Goal: Transaction & Acquisition: Purchase product/service

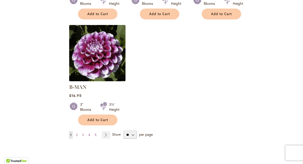
scroll to position [644, 0]
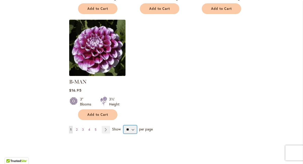
click at [134, 126] on select "** ** ** **" at bounding box center [130, 130] width 13 height 8
select select "**"
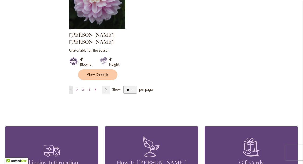
scroll to position [2404, 0]
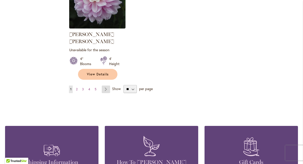
click at [103, 86] on link "Page Next" at bounding box center [106, 90] width 8 height 8
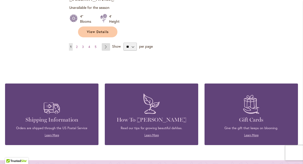
scroll to position [2482, 0]
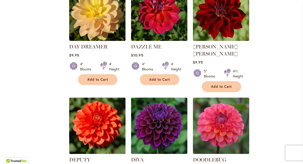
scroll to position [1337, 0]
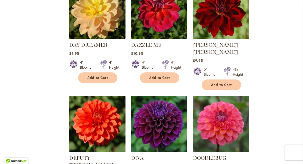
click at [157, 102] on img at bounding box center [159, 124] width 59 height 59
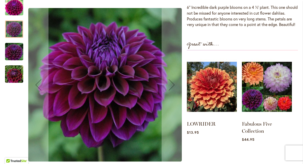
scroll to position [178, 0]
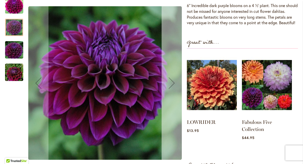
click at [171, 90] on div "Next" at bounding box center [172, 83] width 20 height 20
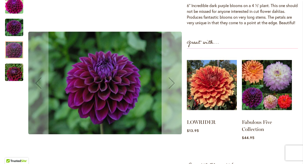
click at [171, 90] on div "Next" at bounding box center [172, 83] width 20 height 20
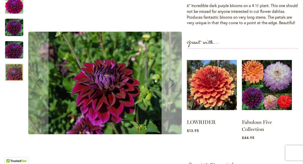
click at [174, 89] on div "Next" at bounding box center [172, 83] width 20 height 20
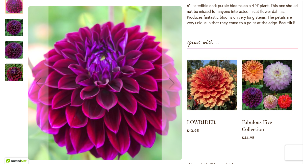
click at [173, 87] on div "Next" at bounding box center [172, 83] width 20 height 20
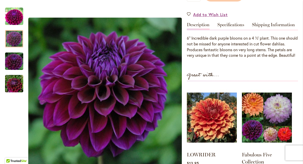
scroll to position [143, 0]
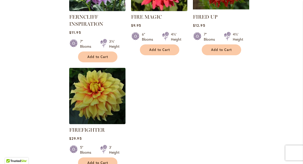
scroll to position [2352, 0]
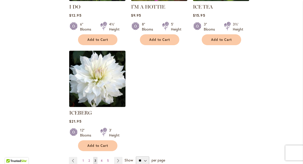
scroll to position [2388, 0]
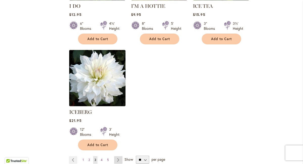
click at [120, 156] on link "Page Next" at bounding box center [118, 160] width 8 height 8
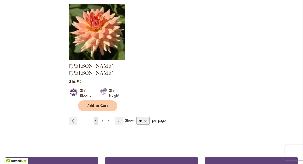
scroll to position [2407, 0]
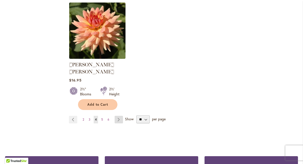
click at [119, 116] on link "Page Next" at bounding box center [119, 120] width 8 height 8
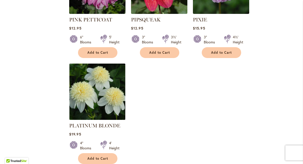
scroll to position [2357, 0]
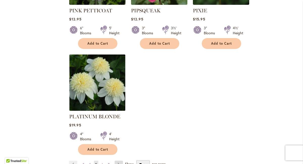
click at [118, 161] on link "Page Next" at bounding box center [119, 165] width 8 height 8
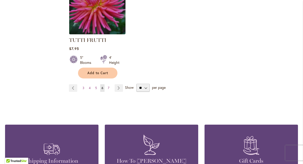
scroll to position [2411, 0]
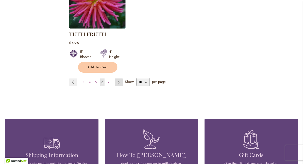
click at [118, 79] on link "Page Next" at bounding box center [119, 83] width 8 height 8
